Goal: Information Seeking & Learning: Learn about a topic

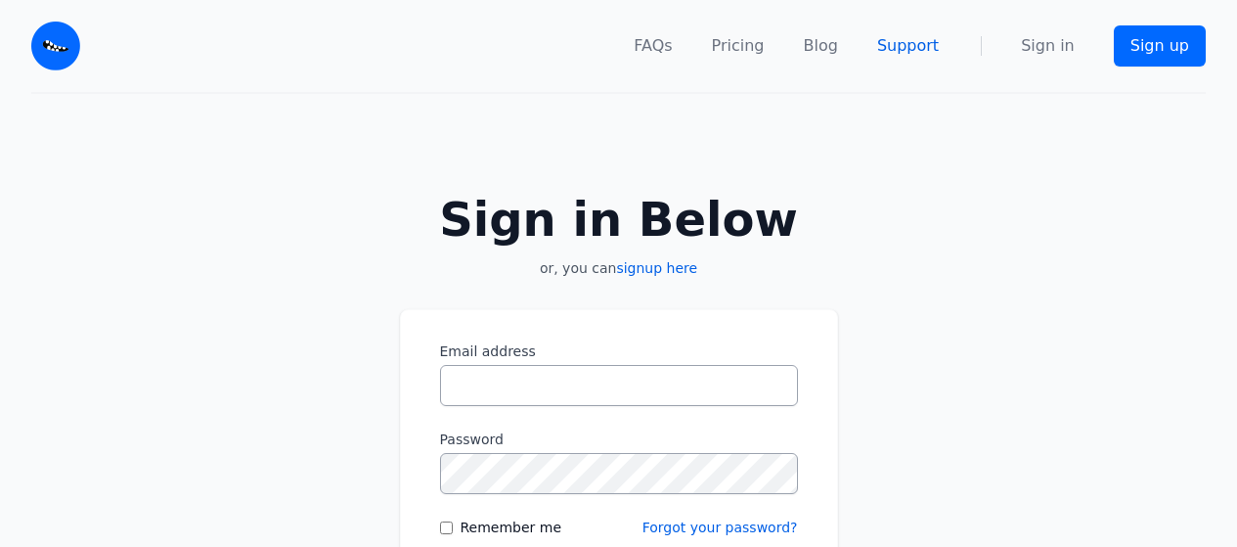
click at [916, 52] on link "Support" at bounding box center [908, 45] width 62 height 23
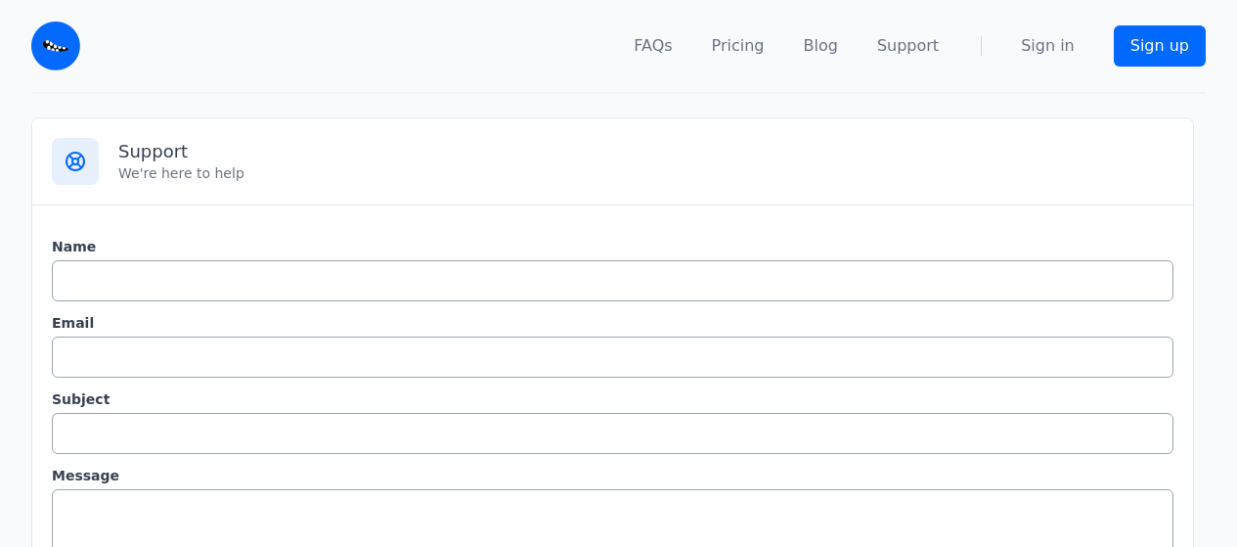
click at [765, 48] on link "Pricing" at bounding box center [738, 45] width 53 height 23
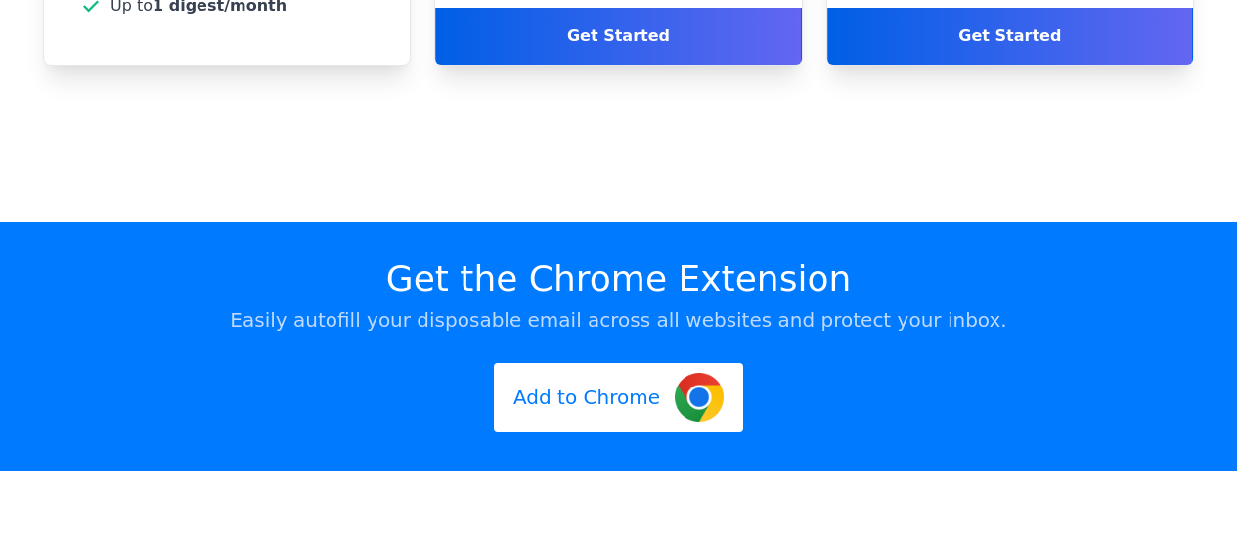
scroll to position [5451, 0]
